Goal: Information Seeking & Learning: Check status

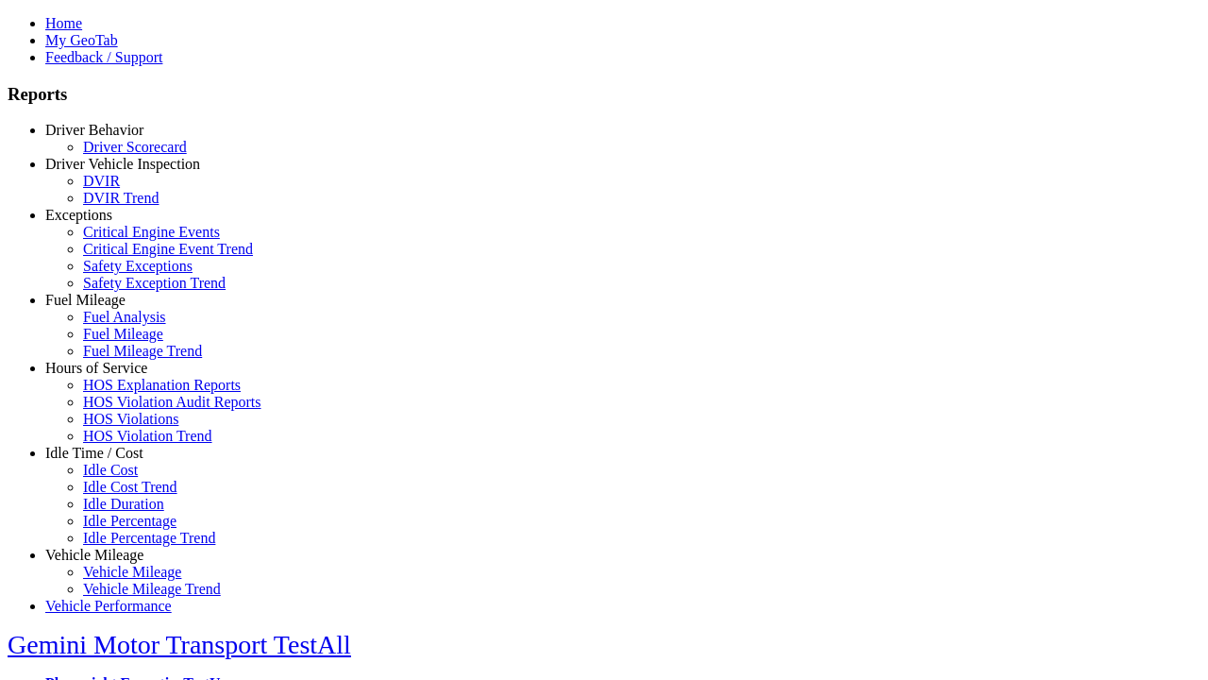
click at [109, 461] on link "Idle Time / Cost" at bounding box center [94, 453] width 98 height 16
click at [123, 530] on link "Idle Percentage Trend" at bounding box center [149, 538] width 132 height 16
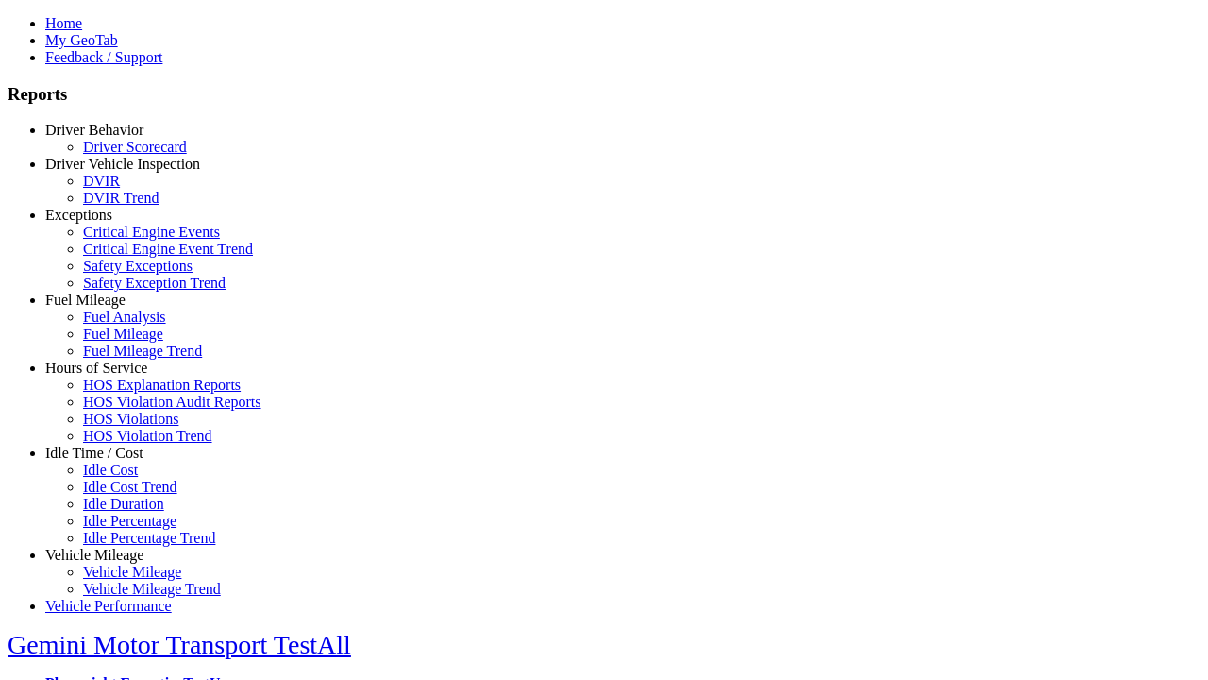
type input "**********"
